Goal: Information Seeking & Learning: Learn about a topic

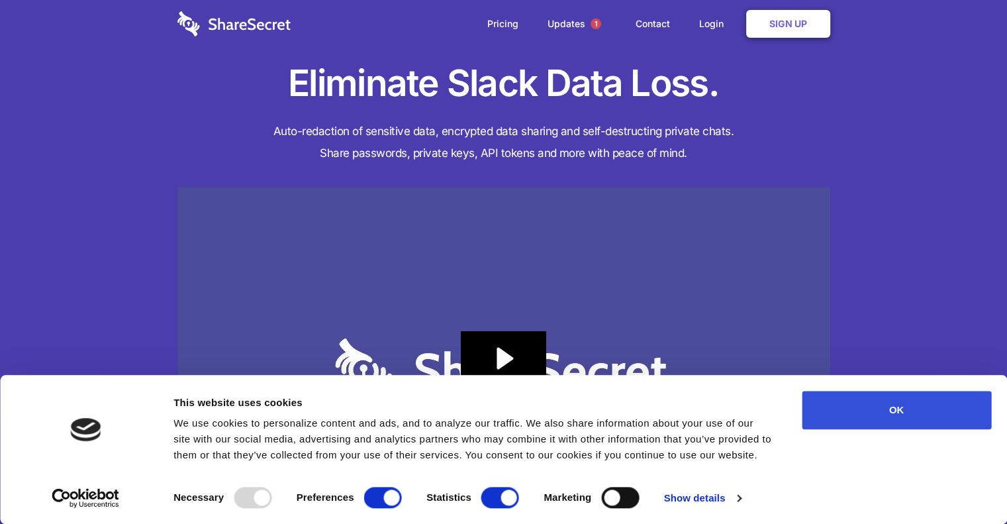
click at [895, 397] on button "OK" at bounding box center [896, 410] width 189 height 38
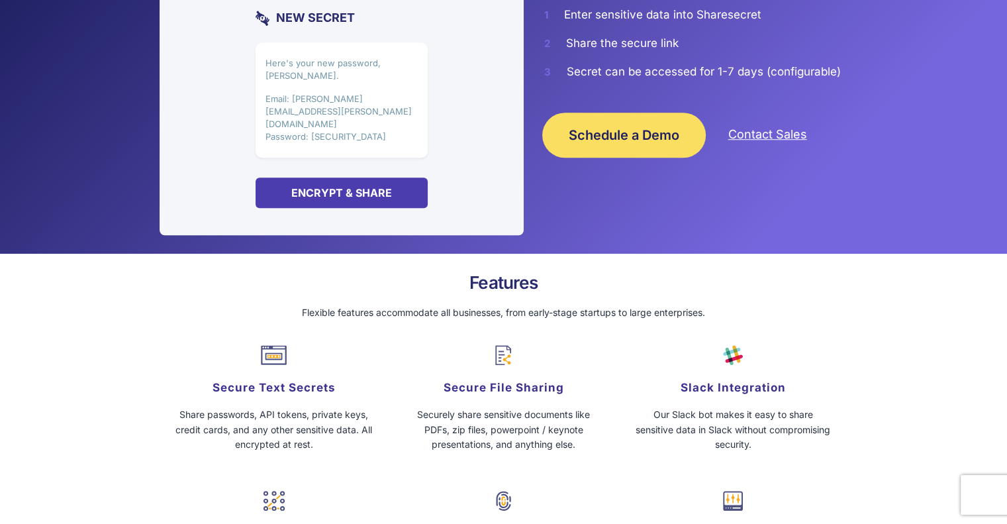
scroll to position [1258, 0]
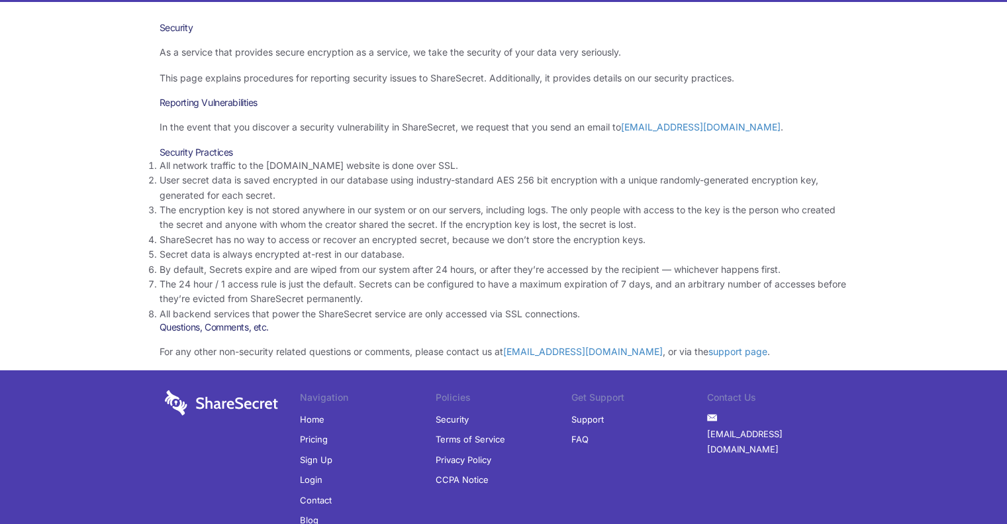
scroll to position [66, 0]
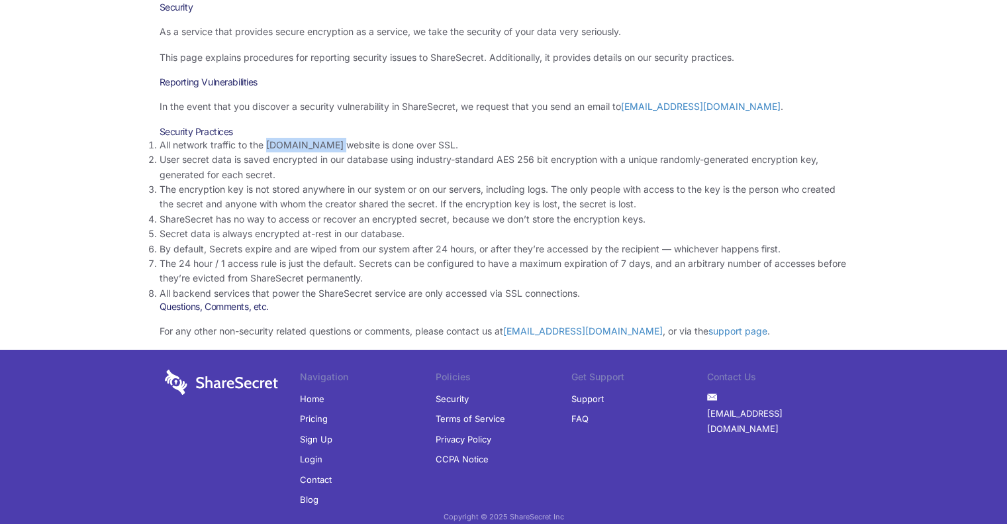
drag, startPoint x: 266, startPoint y: 144, endPoint x: 331, endPoint y: 148, distance: 65.0
click at [331, 148] on li "All network traffic to the [DOMAIN_NAME] website is done over SSL." at bounding box center [504, 145] width 688 height 15
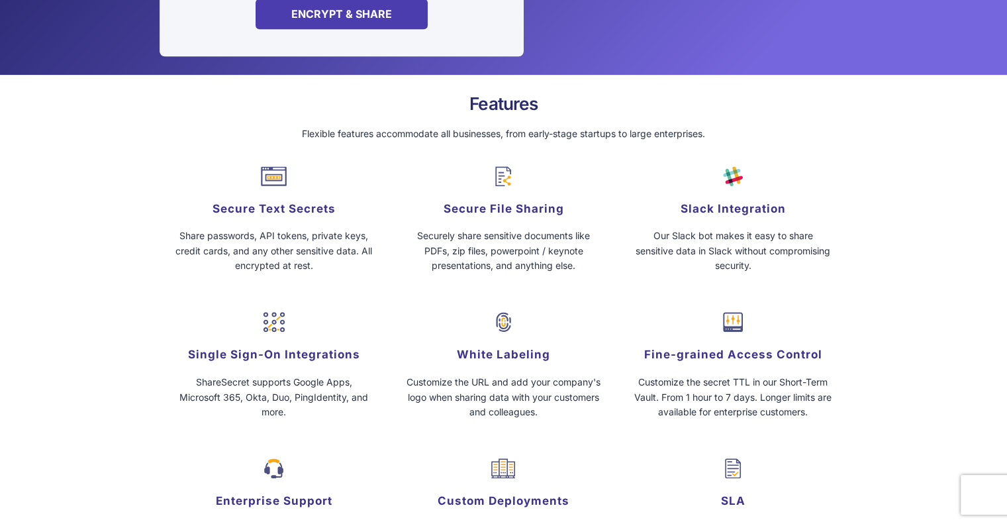
scroll to position [1324, 0]
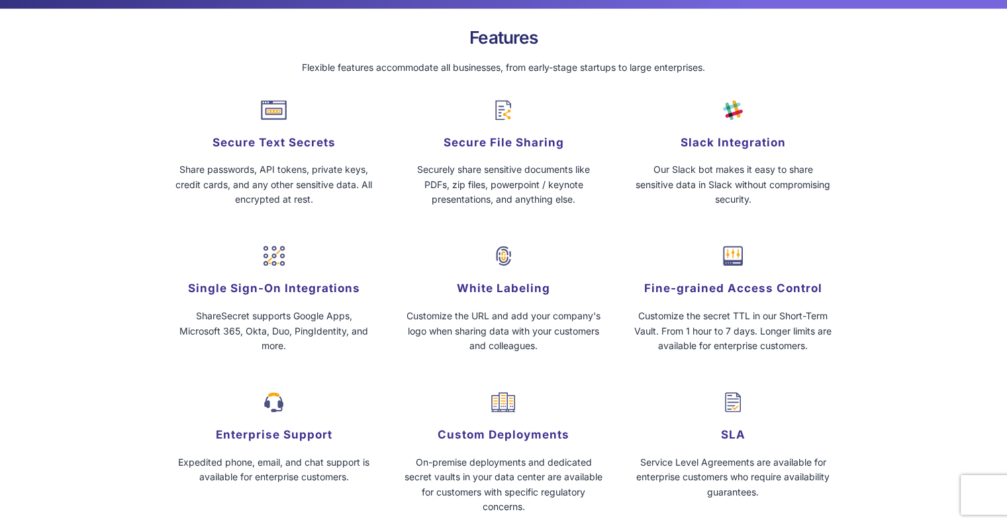
click at [718, 140] on h5 "Slack Integration" at bounding box center [733, 142] width 218 height 19
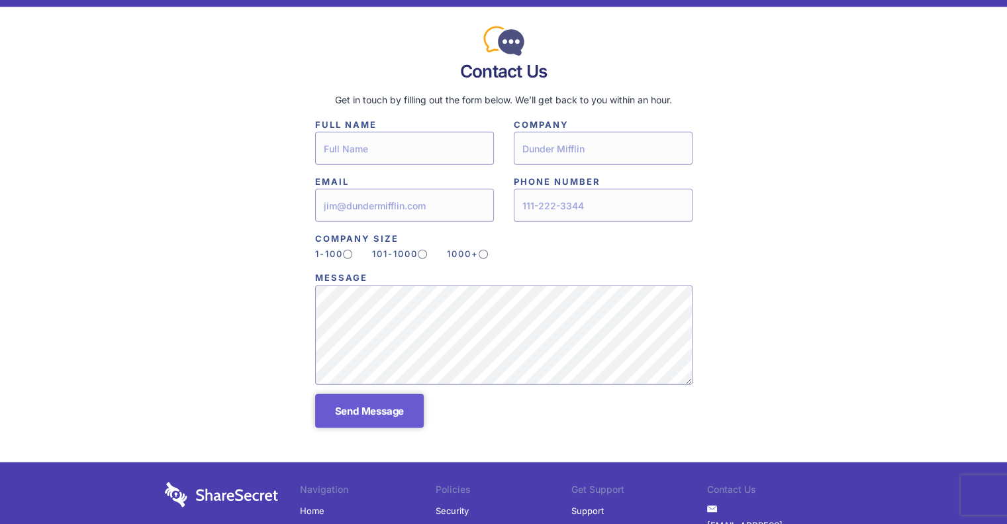
scroll to position [3321, 0]
